Goal: Task Accomplishment & Management: Complete application form

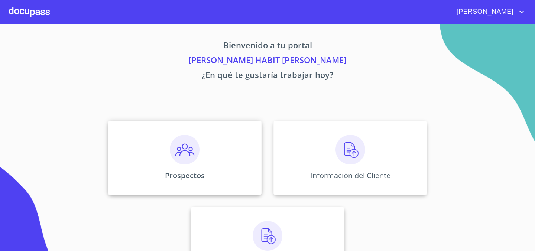
click at [187, 145] on img at bounding box center [185, 150] width 30 height 30
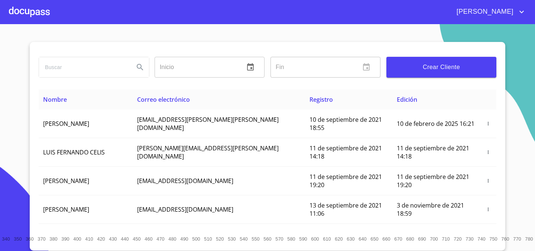
click at [451, 71] on span "Crear Cliente" at bounding box center [442, 67] width 98 height 10
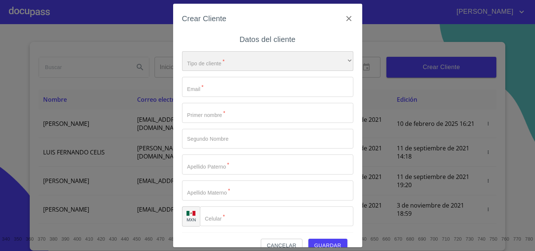
click at [259, 59] on div "​" at bounding box center [267, 61] width 171 height 20
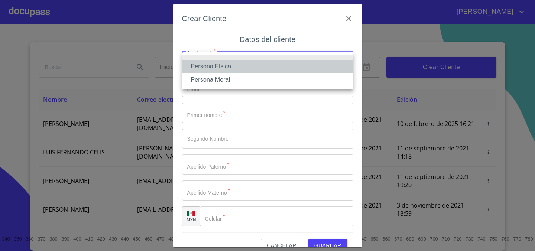
click at [259, 60] on li "Persona Física" at bounding box center [267, 66] width 171 height 13
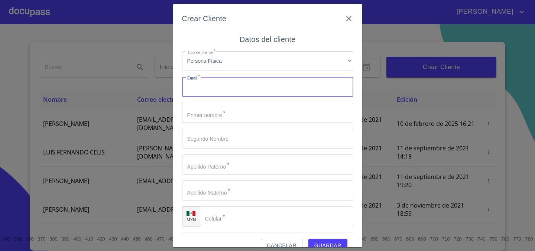
click at [249, 85] on input "Tipo de cliente   *" at bounding box center [267, 87] width 171 height 20
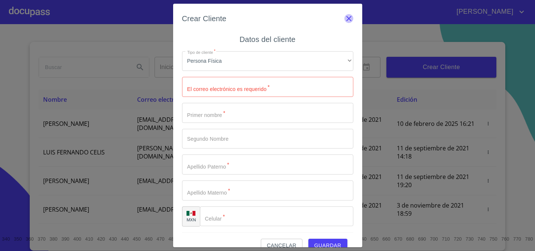
click at [345, 20] on icon "button" at bounding box center [349, 18] width 9 height 9
